Goal: Information Seeking & Learning: Learn about a topic

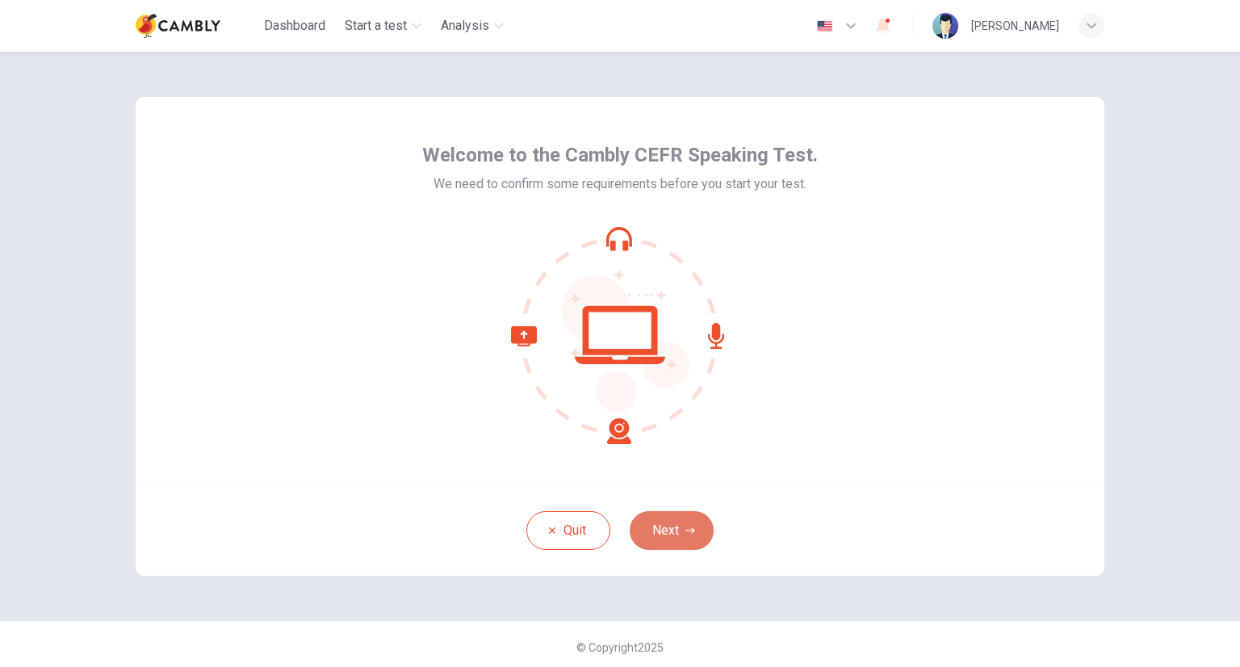
click at [664, 540] on button "Next" at bounding box center [671, 530] width 84 height 39
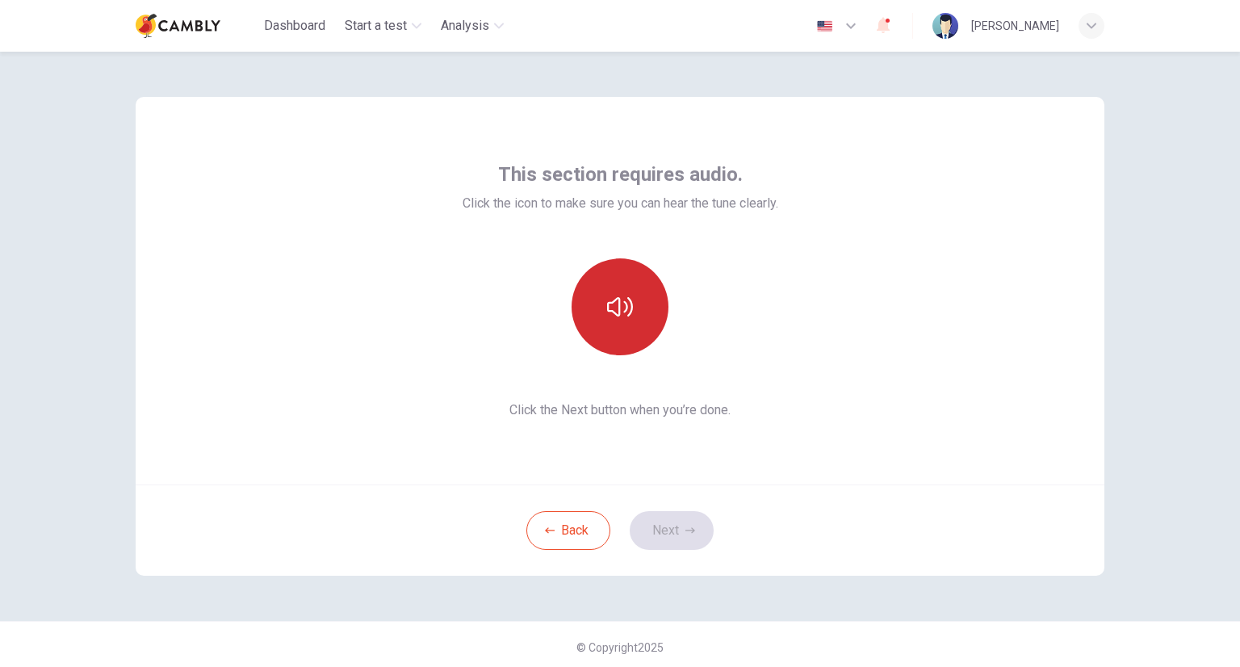
click at [624, 318] on icon "button" at bounding box center [620, 307] width 26 height 26
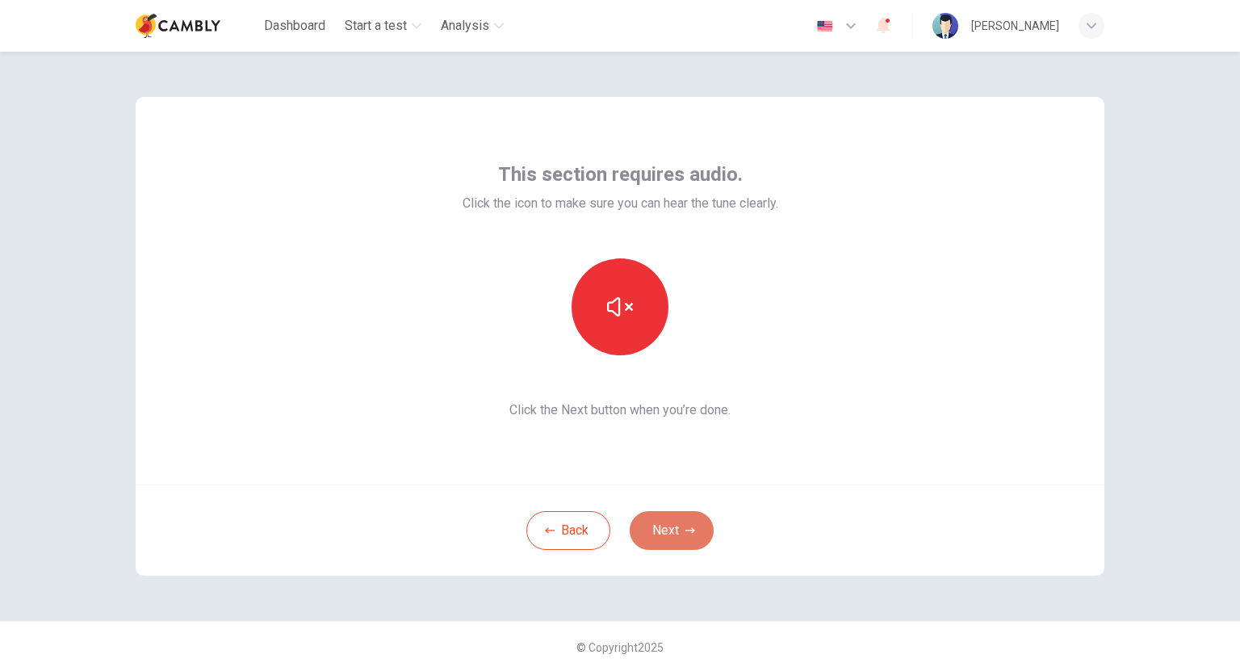
click at [648, 536] on button "Next" at bounding box center [671, 530] width 84 height 39
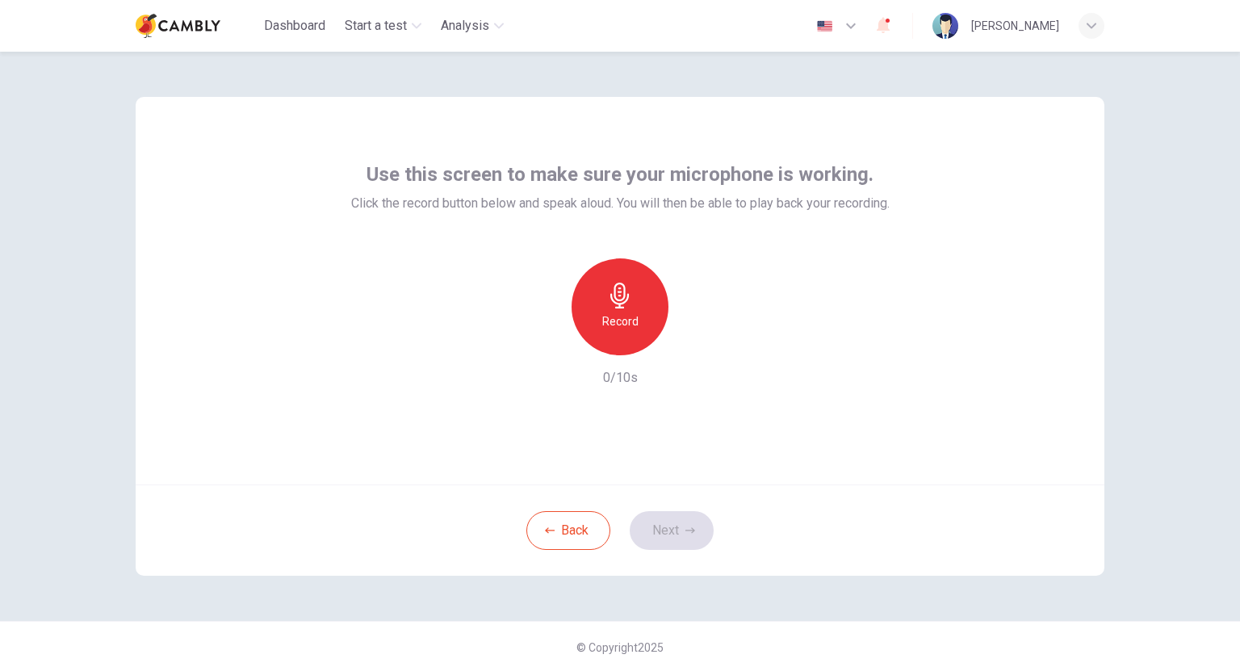
click at [610, 317] on h6 "Record" at bounding box center [620, 320] width 36 height 19
click at [636, 331] on div "Stop" at bounding box center [619, 306] width 97 height 97
click at [686, 339] on icon "button" at bounding box center [694, 342] width 16 height 16
click at [688, 339] on icon "button" at bounding box center [693, 343] width 11 height 12
click at [644, 533] on button "Next" at bounding box center [671, 530] width 84 height 39
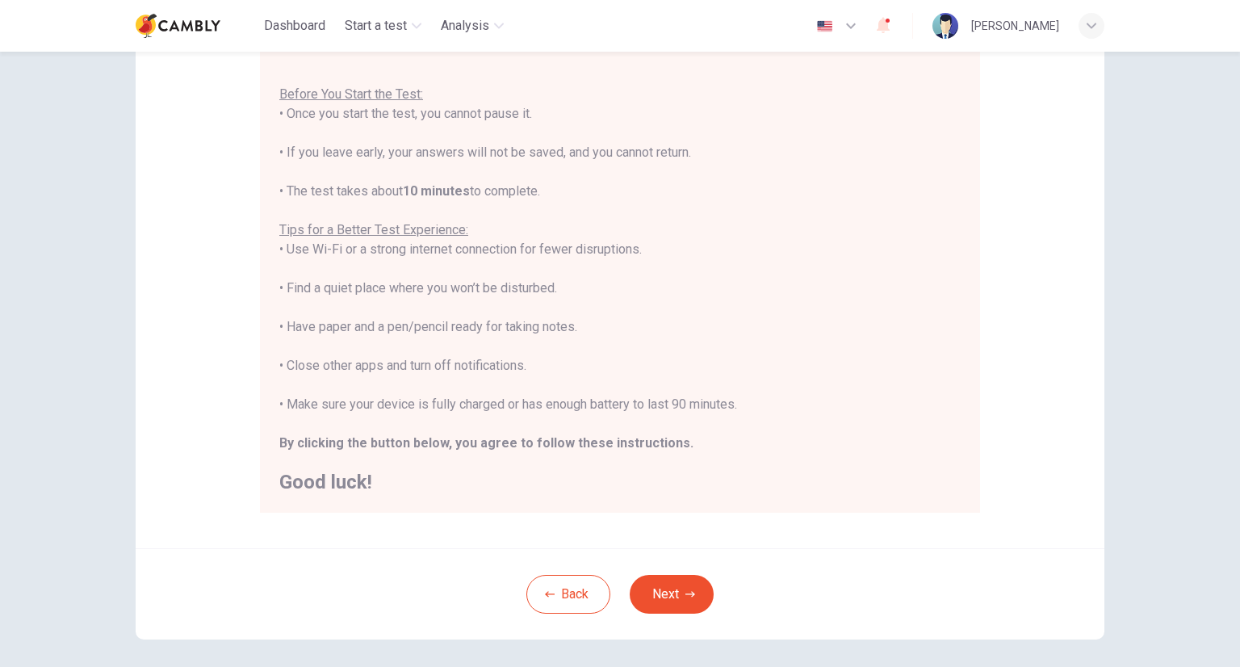
scroll to position [231, 0]
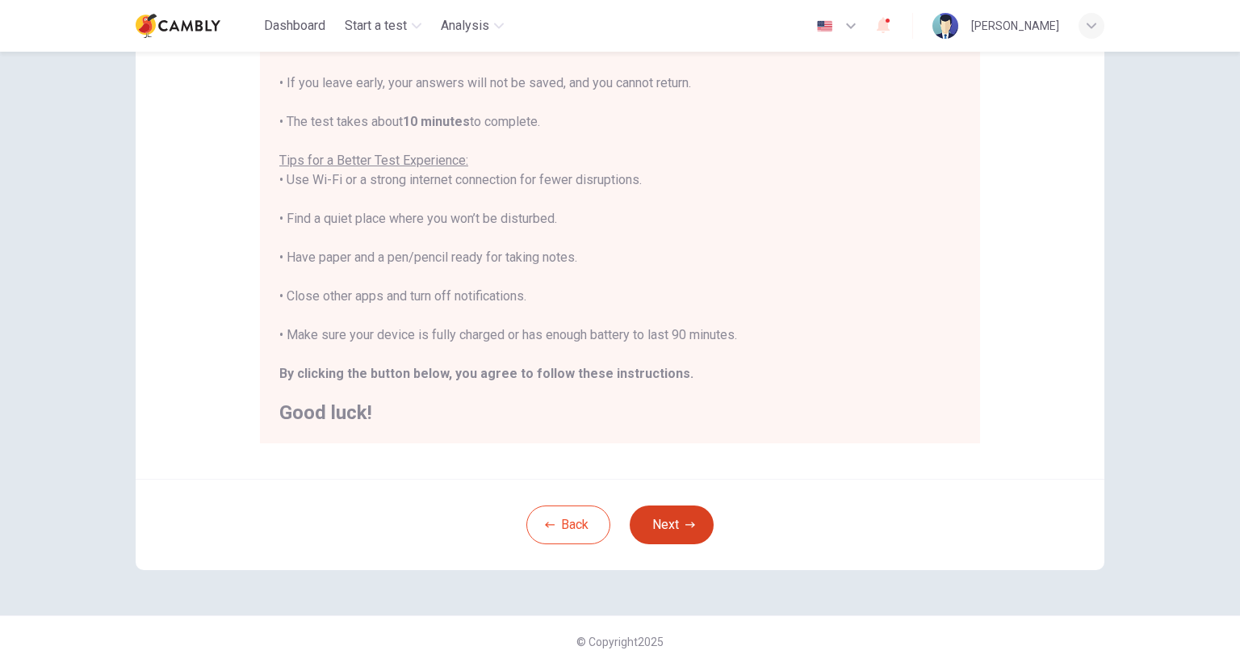
click at [661, 539] on button "Next" at bounding box center [671, 524] width 84 height 39
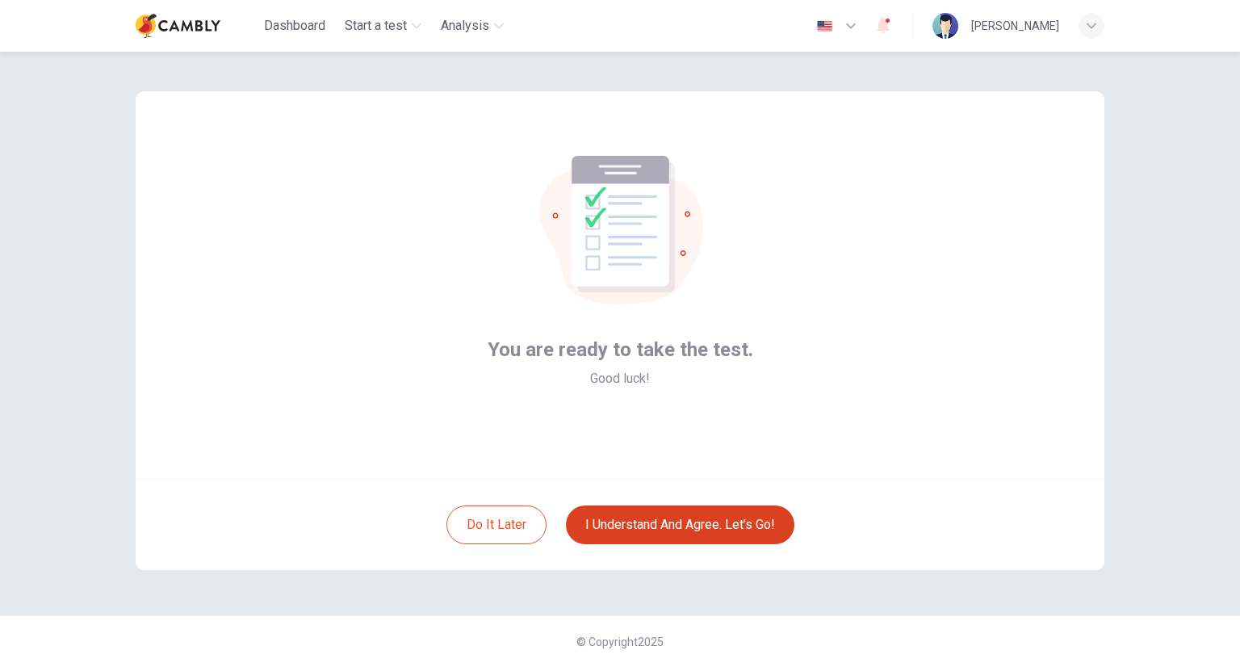
scroll to position [6, 0]
click at [621, 516] on button "I understand and agree. Let’s go!" at bounding box center [680, 524] width 228 height 39
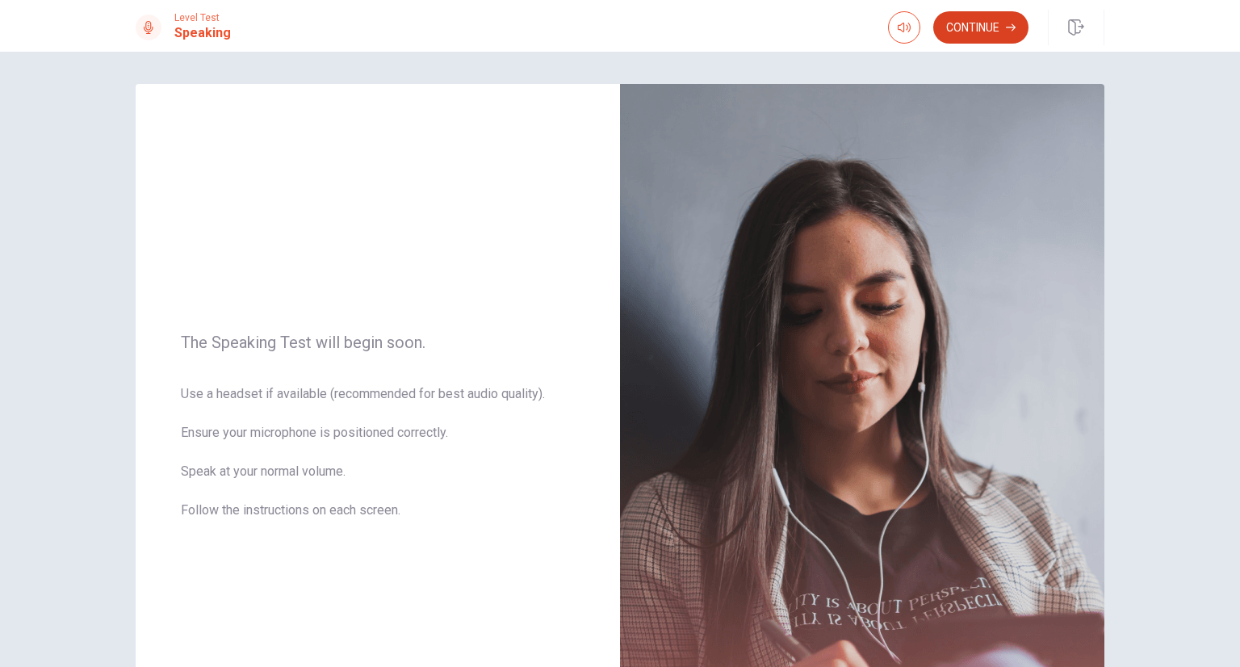
click at [978, 24] on button "Continue" at bounding box center [980, 27] width 95 height 32
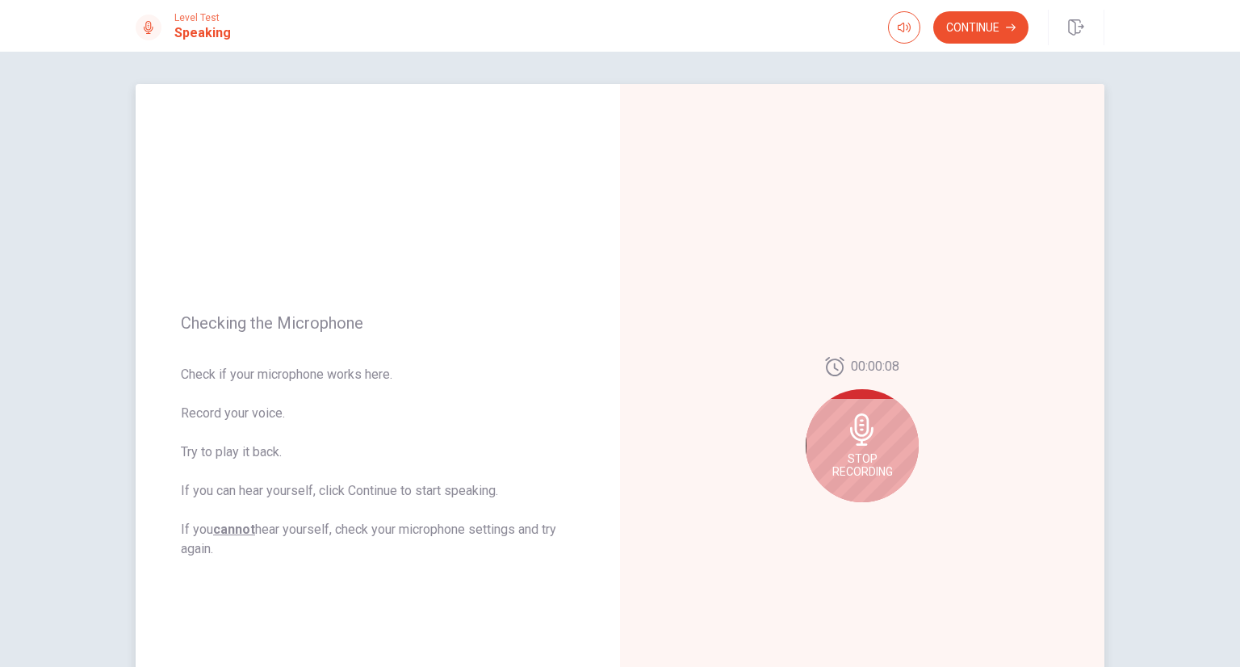
click at [846, 426] on icon at bounding box center [862, 429] width 32 height 32
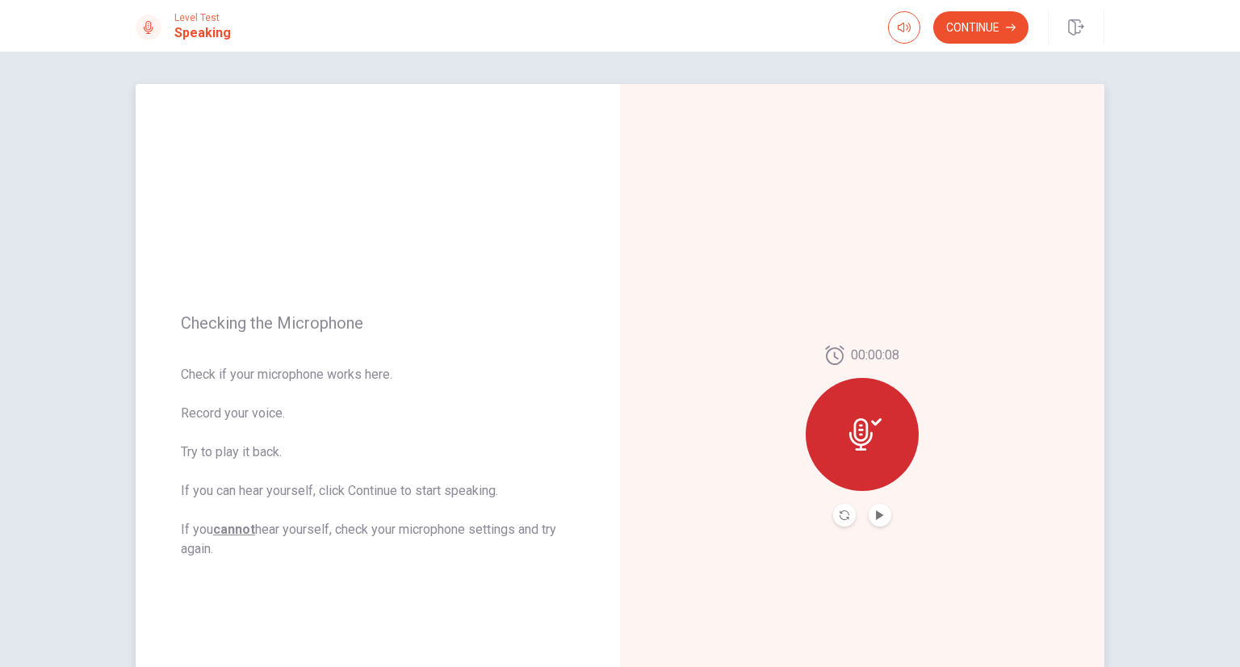
click at [872, 521] on button "Play Audio" at bounding box center [879, 515] width 23 height 23
click at [963, 36] on button "Continue" at bounding box center [980, 27] width 95 height 32
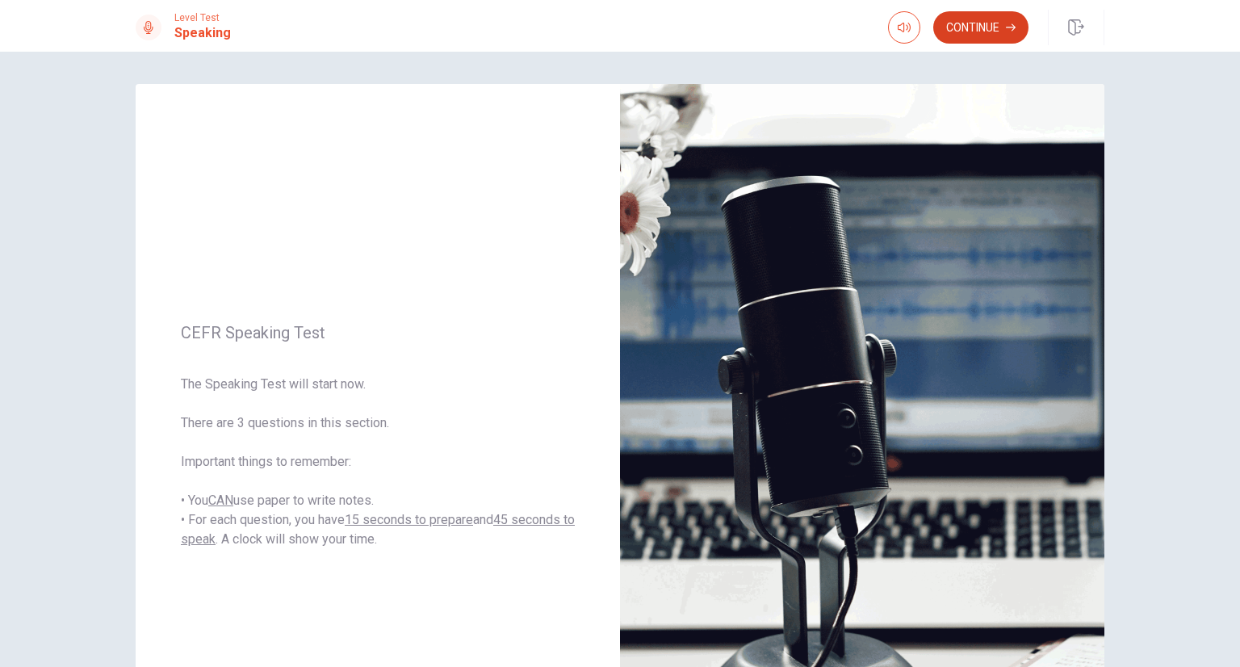
click at [970, 33] on button "Continue" at bounding box center [980, 27] width 95 height 32
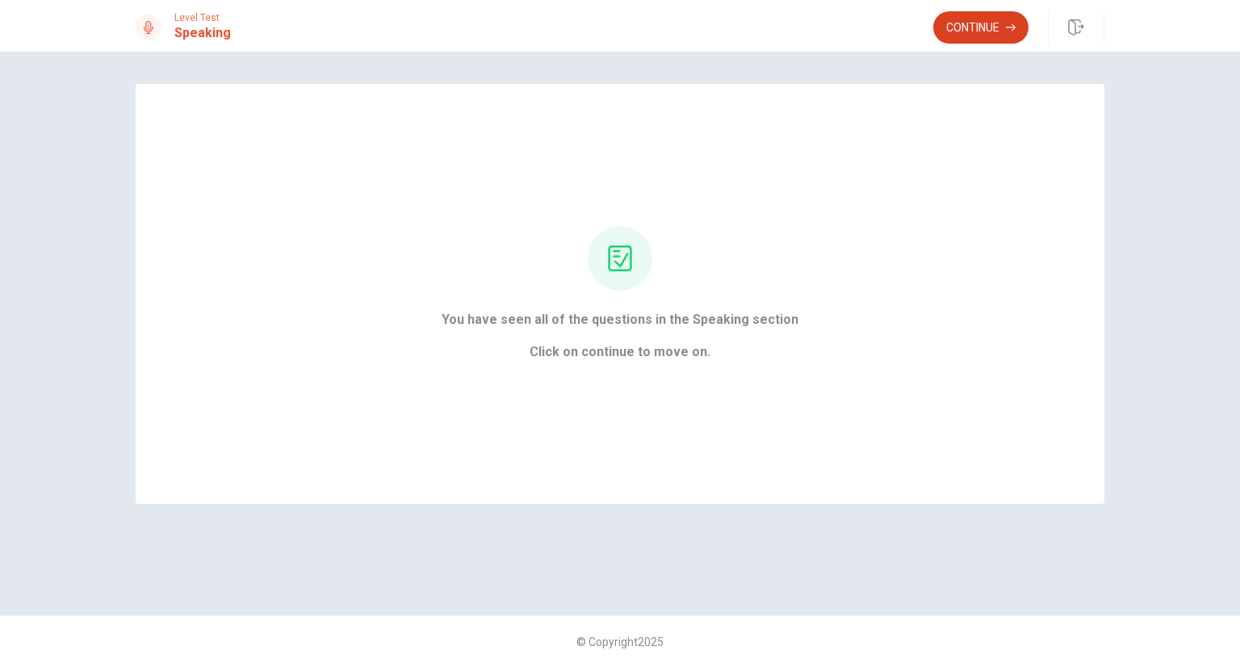
click at [1001, 27] on button "Continue" at bounding box center [980, 27] width 95 height 32
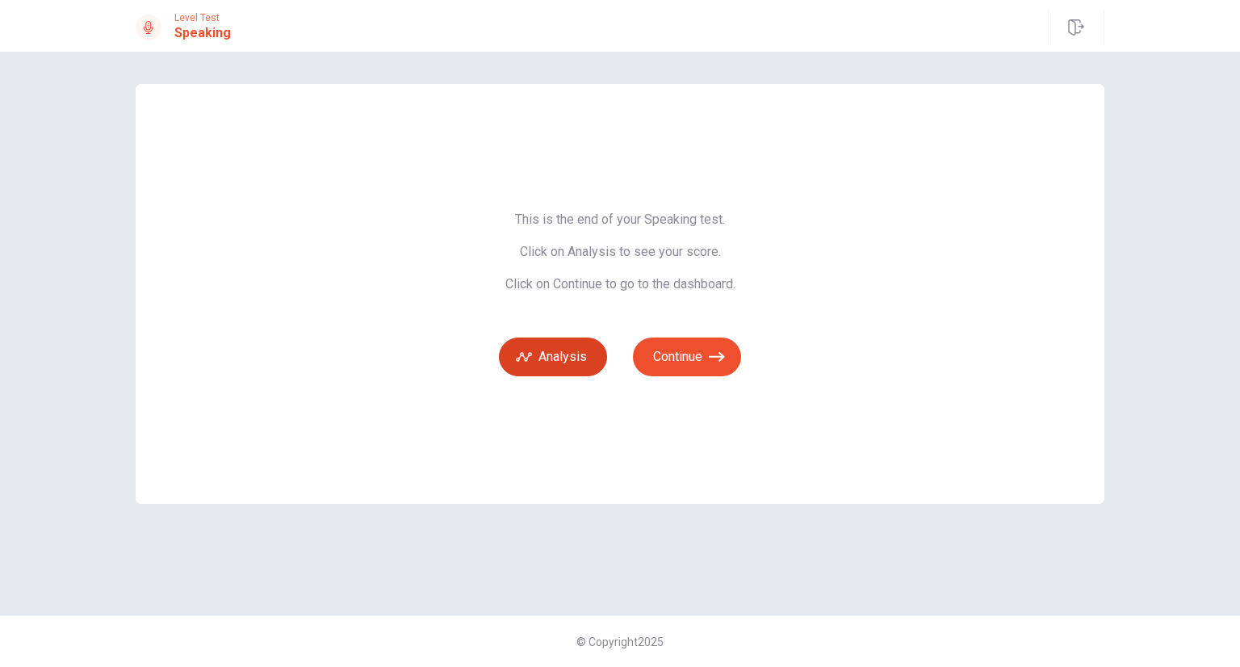
click at [555, 364] on button "Analysis" at bounding box center [553, 356] width 108 height 39
